Goal: Task Accomplishment & Management: Complete application form

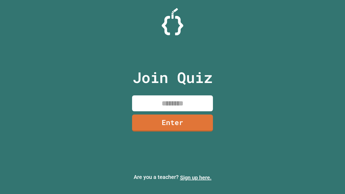
click at [196, 178] on link "Sign up here." at bounding box center [196, 177] width 32 height 6
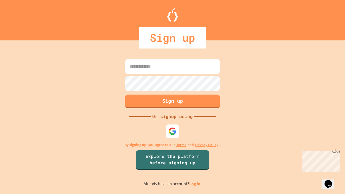
click at [196, 184] on link "Log in." at bounding box center [195, 184] width 12 height 6
